Goal: Task Accomplishment & Management: Manage account settings

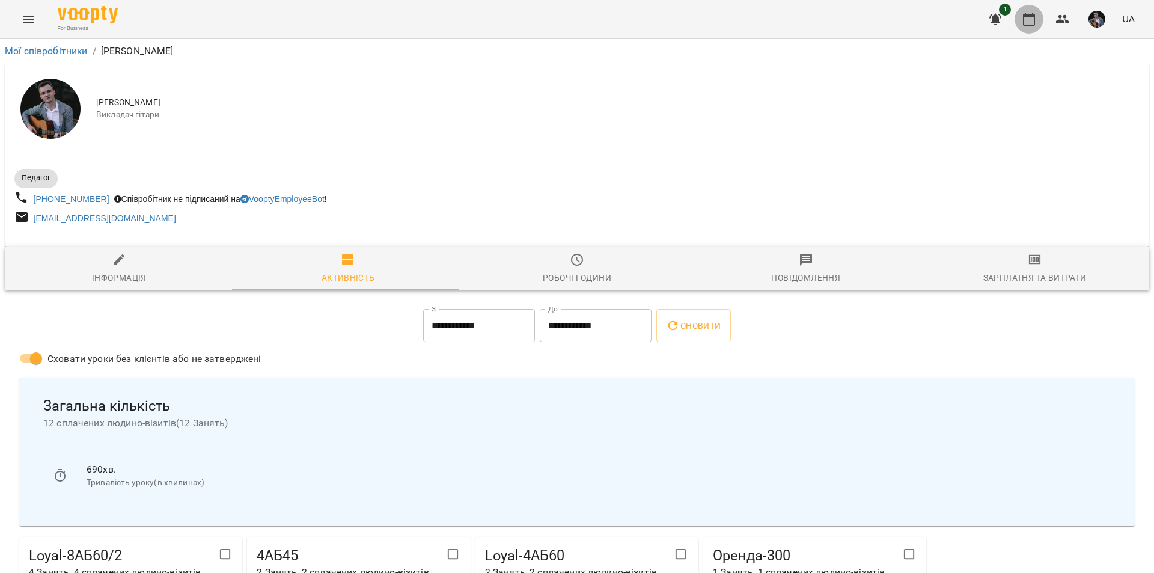
click at [1030, 16] on icon "button" at bounding box center [1029, 19] width 12 height 13
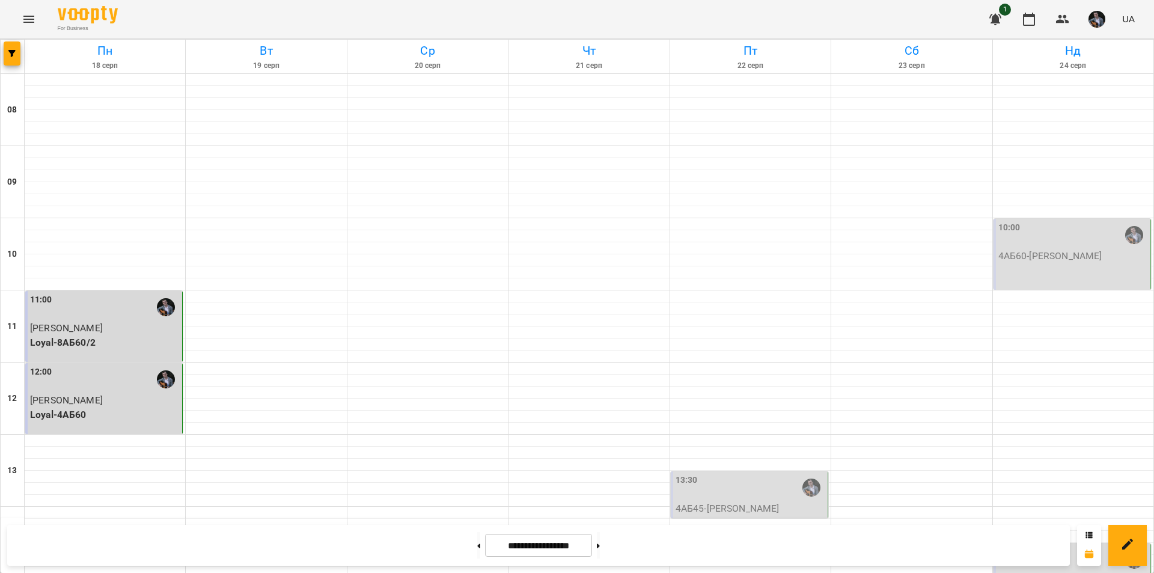
scroll to position [481, 0]
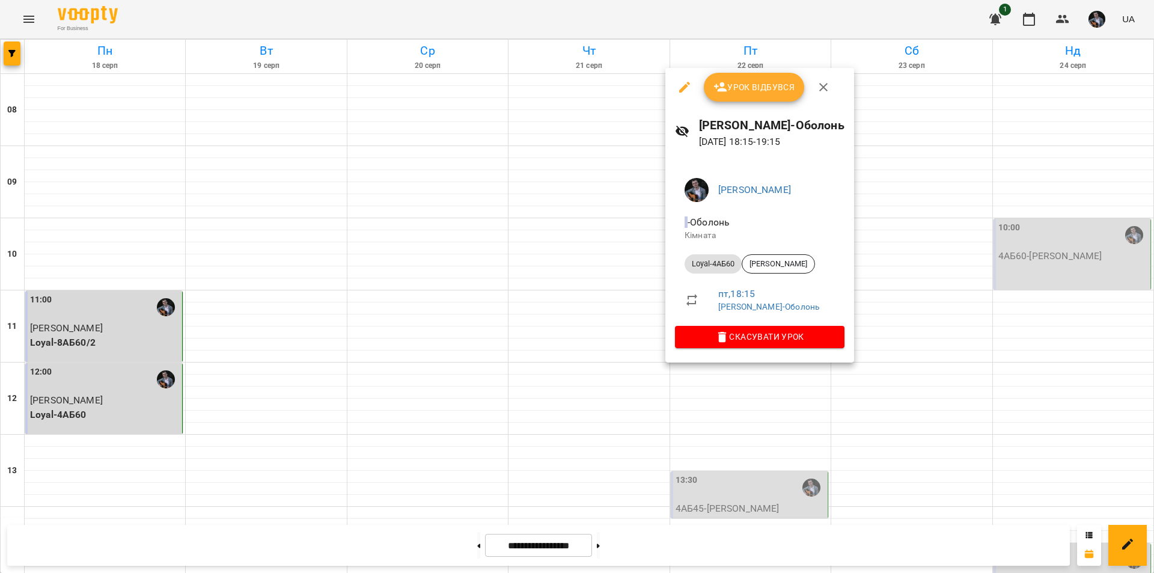
click at [908, 397] on div at bounding box center [577, 286] width 1154 height 573
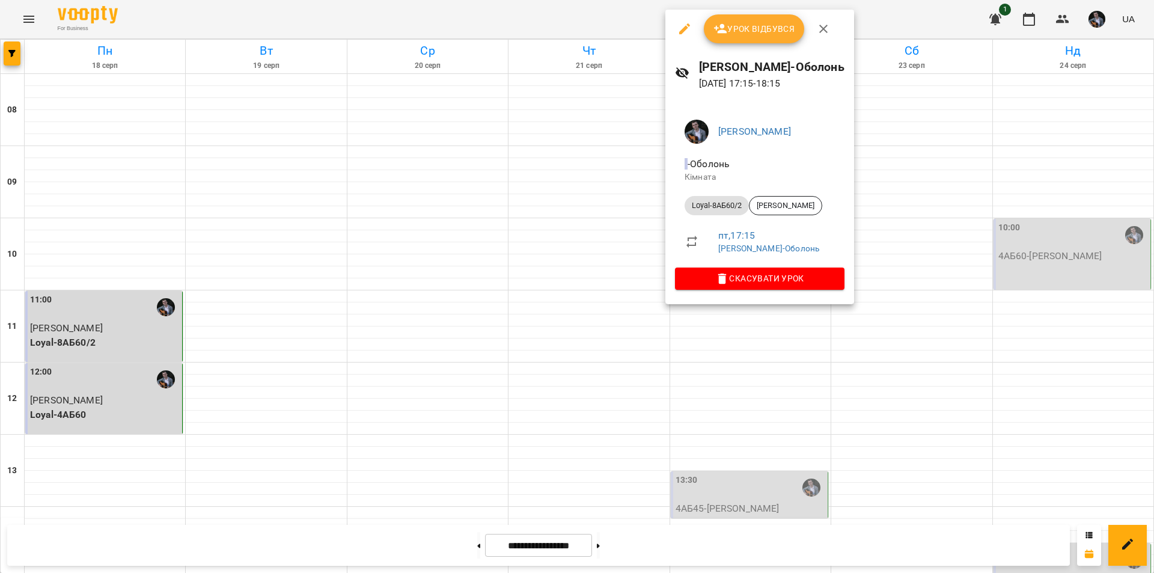
click at [922, 397] on div at bounding box center [577, 286] width 1154 height 573
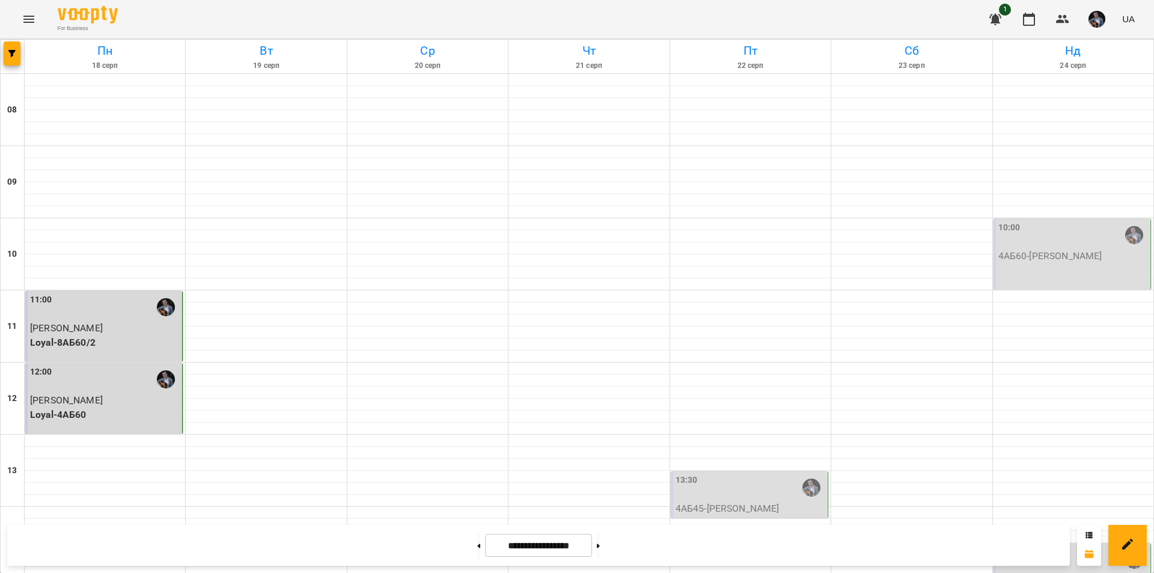
scroll to position [373, 0]
click at [1070, 21] on icon "button" at bounding box center [1063, 19] width 14 height 14
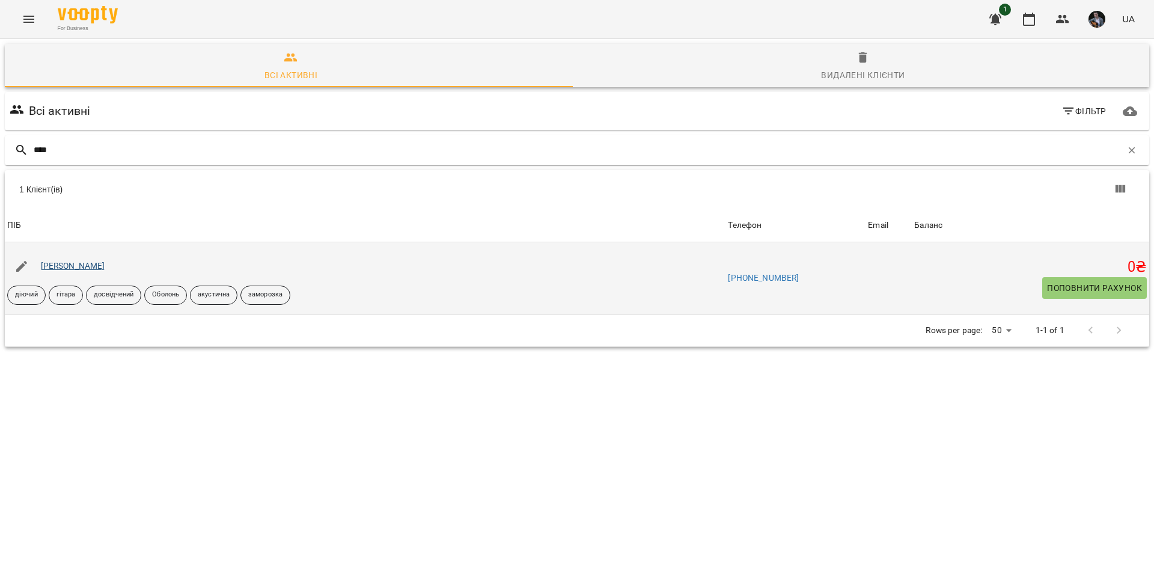
type input "****"
click at [66, 268] on link "[PERSON_NAME]" at bounding box center [73, 266] width 64 height 10
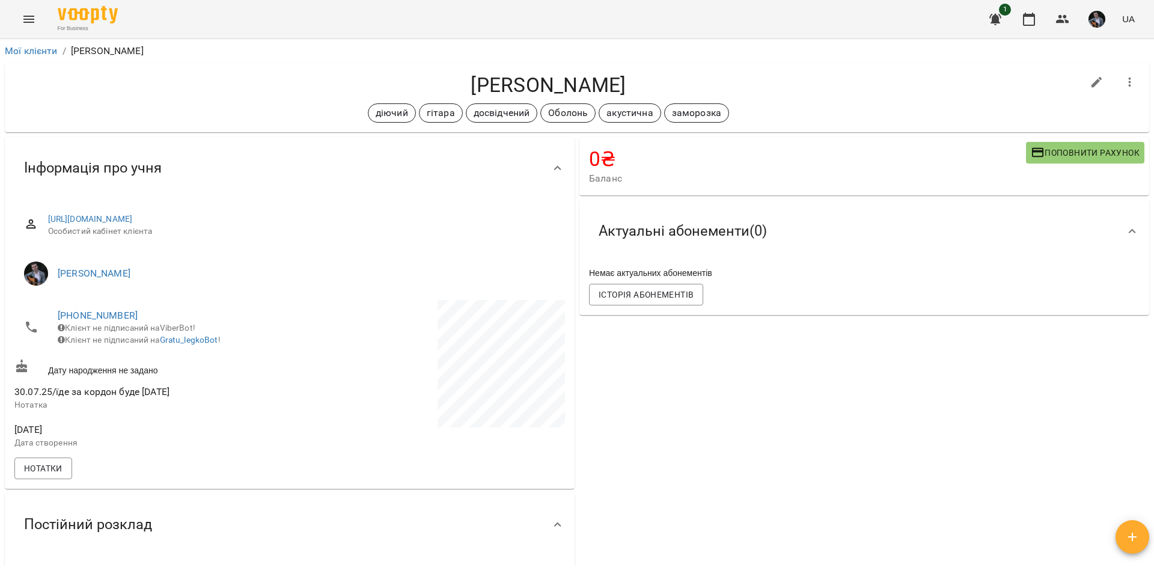
click at [863, 471] on div "0 ₴ Баланс Поповнити рахунок -20200 ₴ Абонементи -5200 ₴ 8АБ60/1 -10000 ₴ New8А…" at bounding box center [864, 384] width 575 height 498
